Goal: Navigation & Orientation: Go to known website

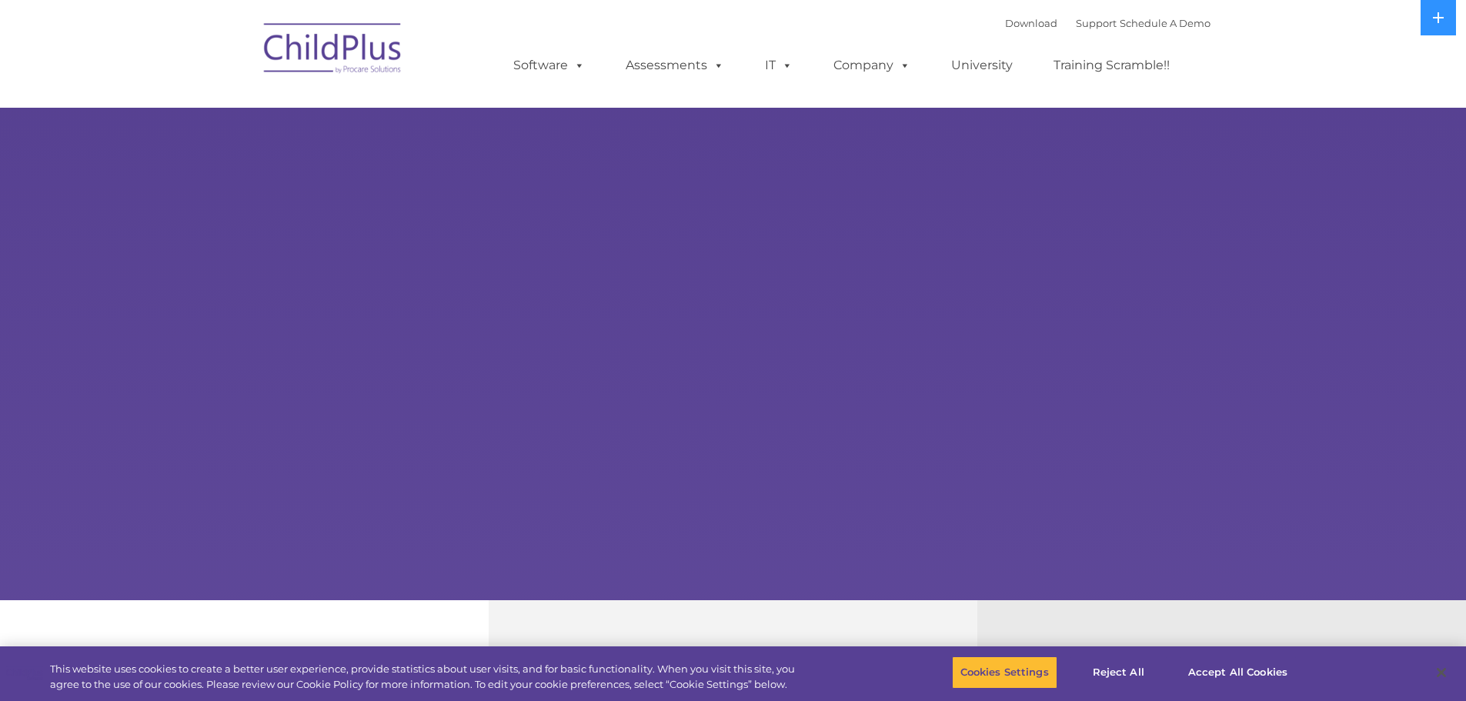
select select "MEDIUM"
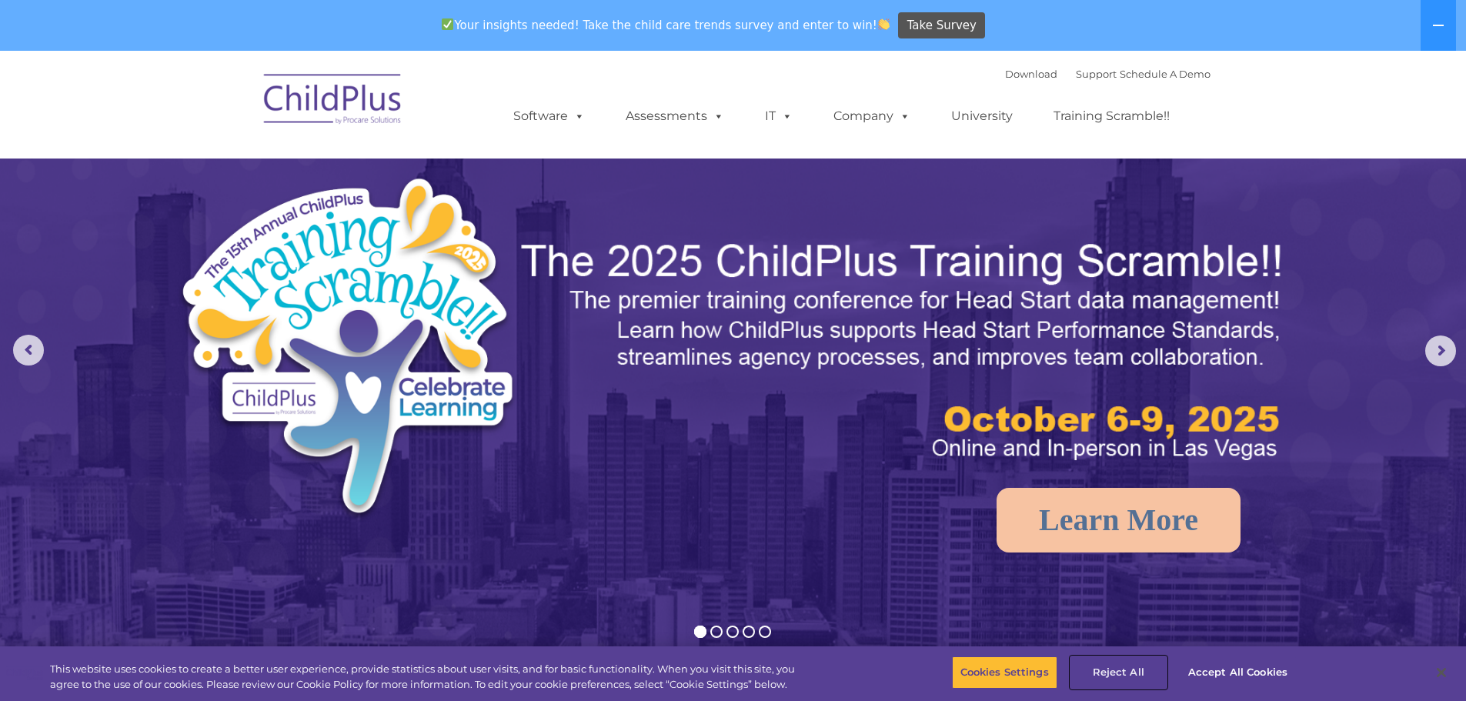
click at [1120, 670] on button "Reject All" at bounding box center [1118, 672] width 96 height 32
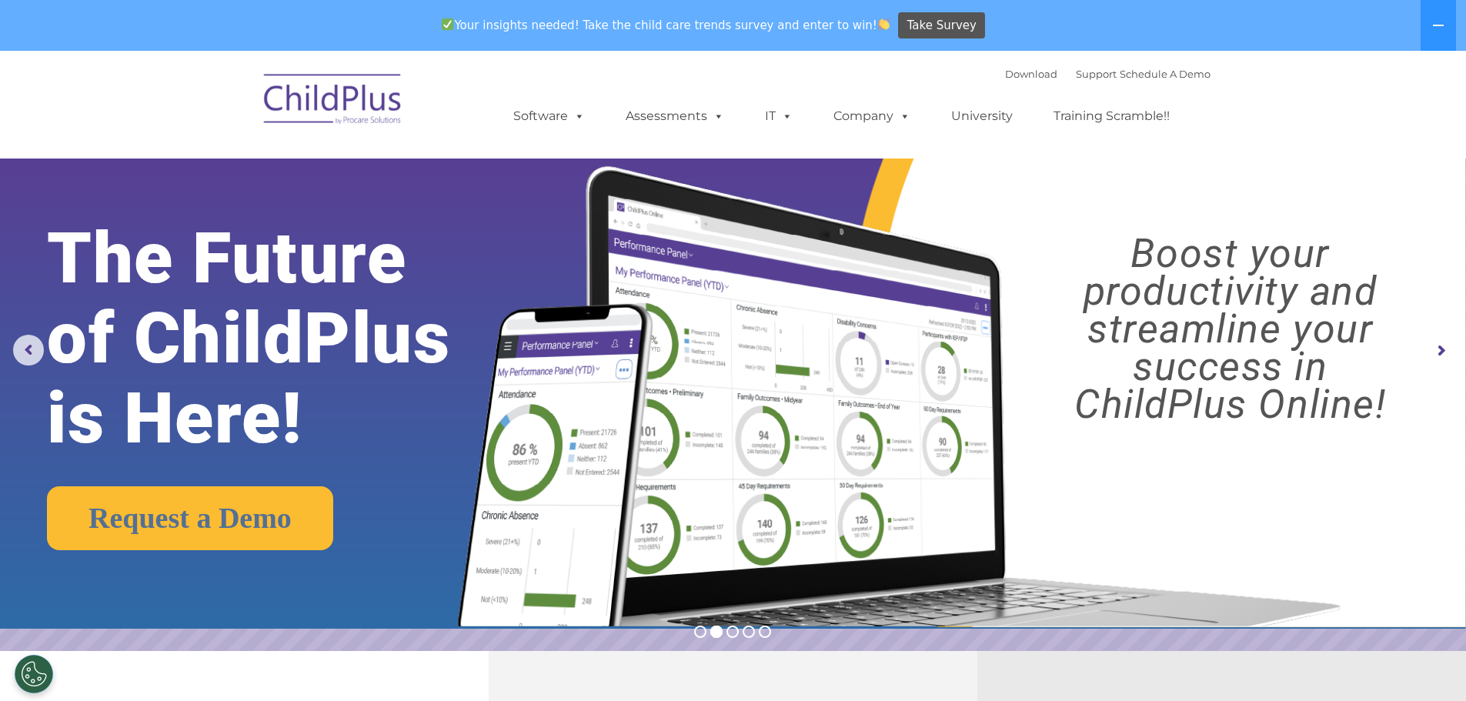
click at [344, 88] on img at bounding box center [333, 101] width 154 height 77
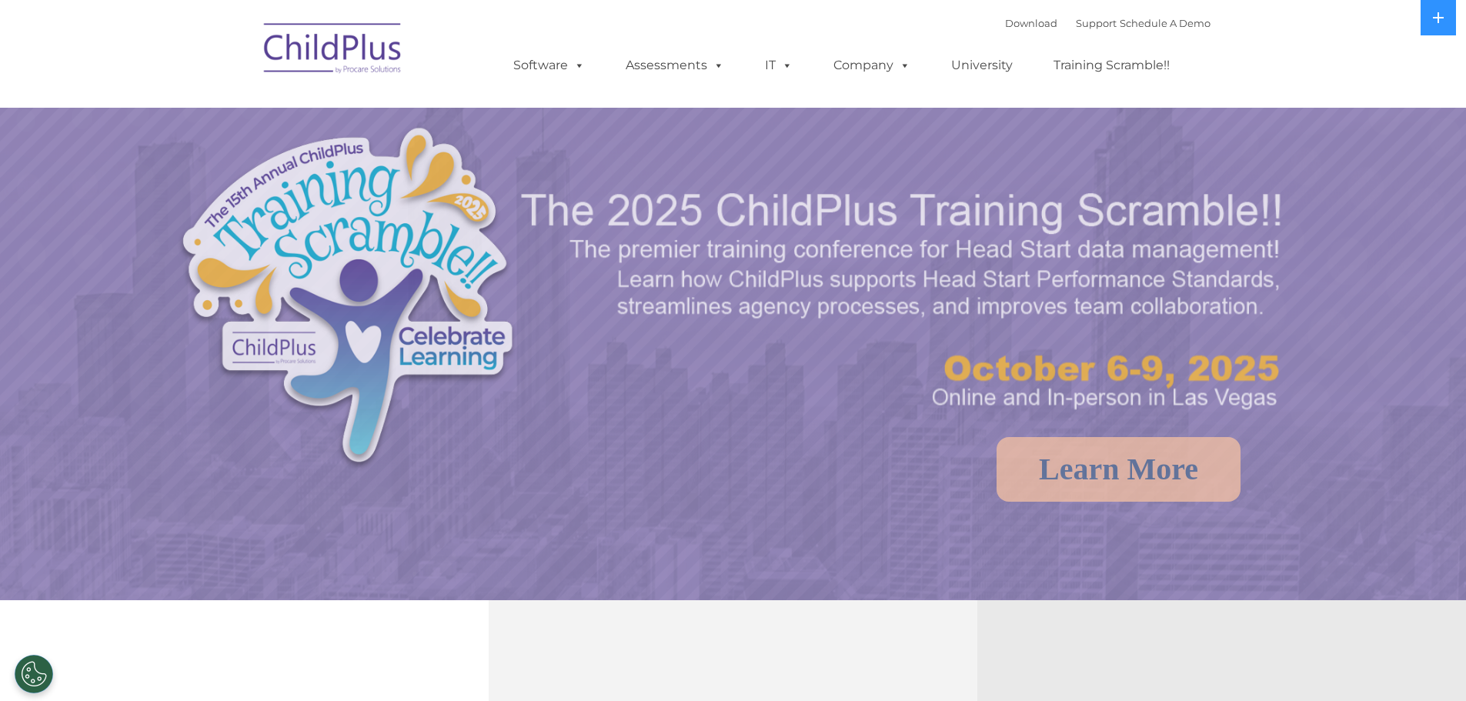
select select "MEDIUM"
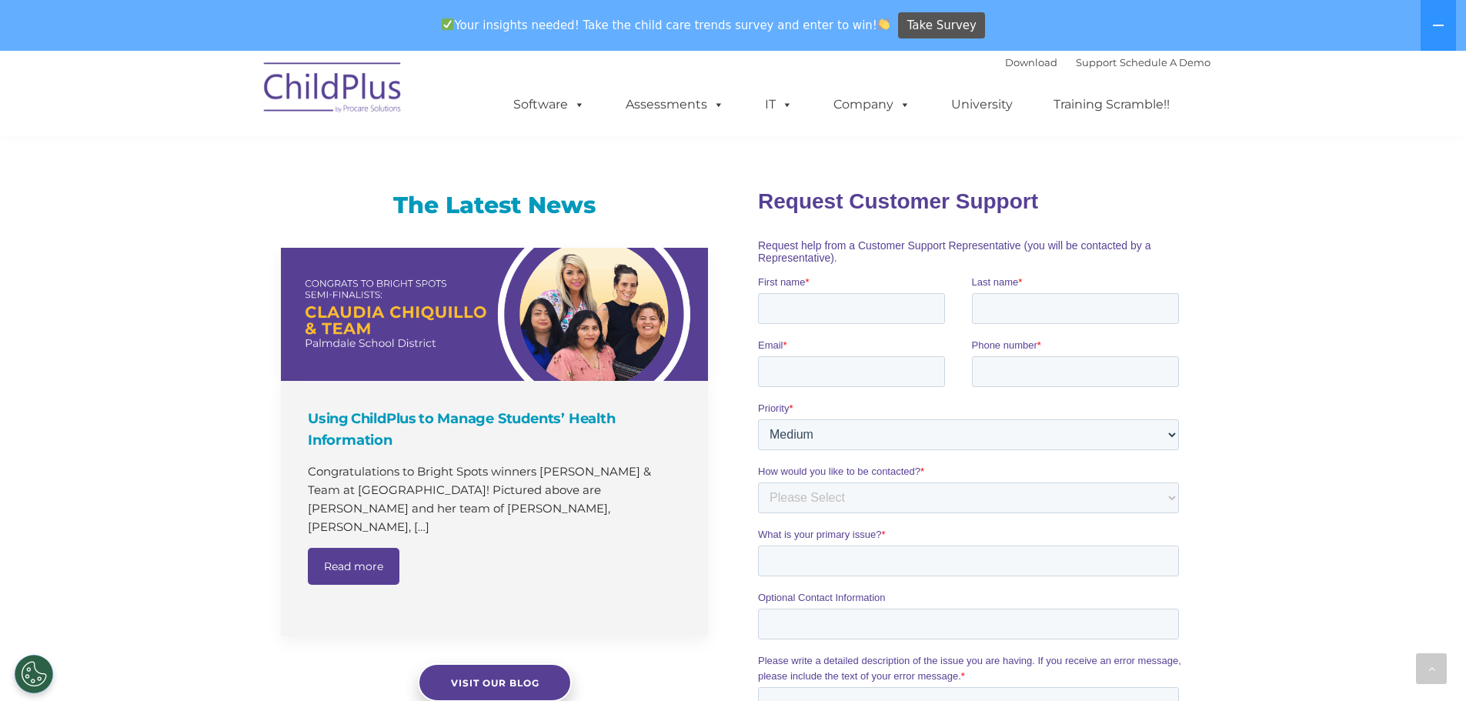
scroll to position [884, 0]
